Goal: Task Accomplishment & Management: Complete application form

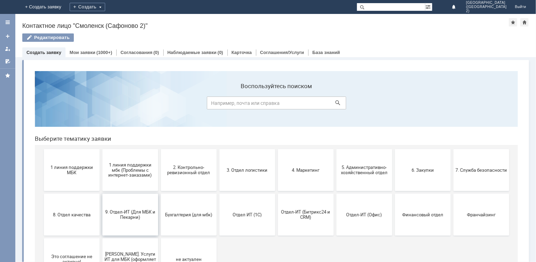
click at [137, 214] on span "9. Отдел-ИТ (Для МБК и Пекарни)" at bounding box center [130, 214] width 52 height 10
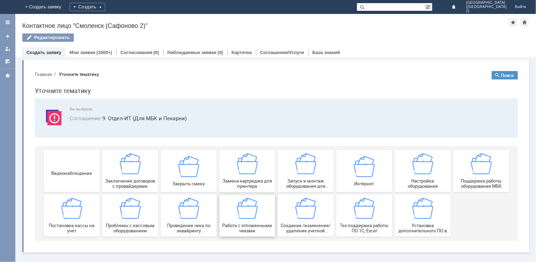
click at [257, 212] on div "Работа с отложенными чеками" at bounding box center [247, 214] width 52 height 35
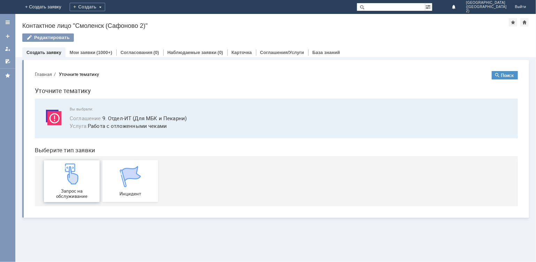
click at [71, 184] on div "Запрос на обслуживание" at bounding box center [72, 180] width 52 height 35
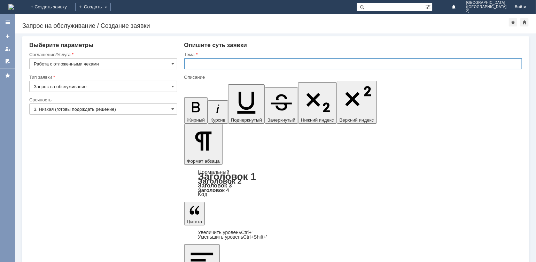
click at [198, 66] on input "text" at bounding box center [353, 63] width 338 height 11
type input "отмена чека"
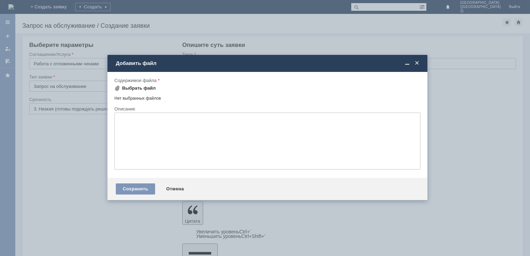
click at [139, 87] on div "Выбрать файл" at bounding box center [139, 89] width 34 height 6
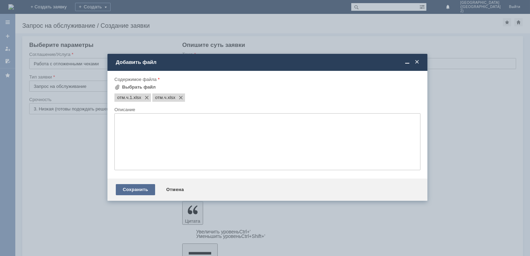
click at [138, 192] on div "Сохранить" at bounding box center [135, 189] width 39 height 11
